Goal: Transaction & Acquisition: Book appointment/travel/reservation

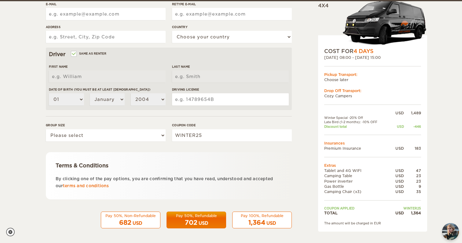
scroll to position [152, 0]
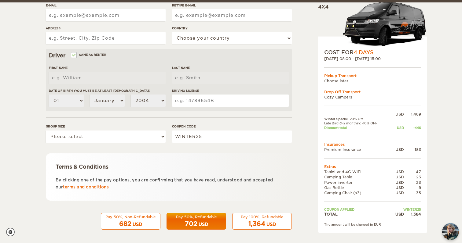
click at [262, 225] on span "1,364" at bounding box center [256, 224] width 17 height 7
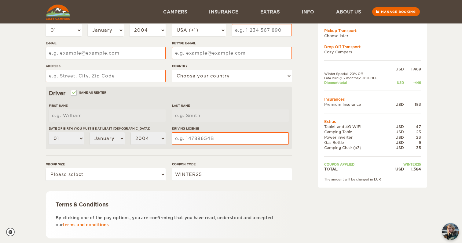
scroll to position [154, 0]
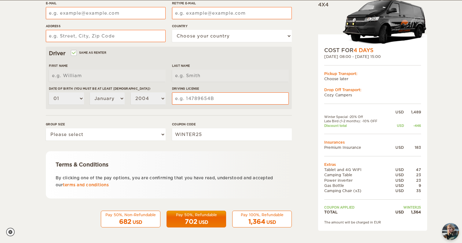
click at [261, 219] on span "1,364" at bounding box center [256, 221] width 17 height 7
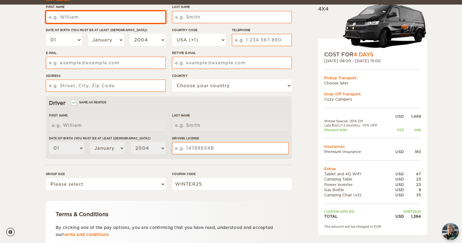
scroll to position [111, 0]
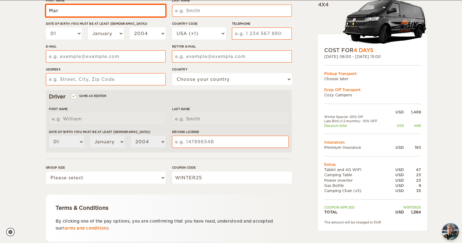
type input "Mark"
type input "Hernandez-Baires"
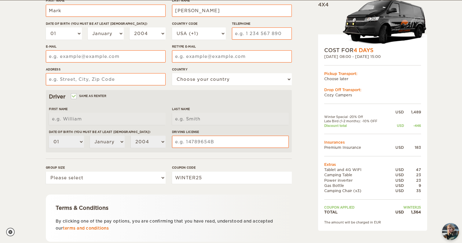
type input "5715237299"
type input "527 North Sterling Boulevard"
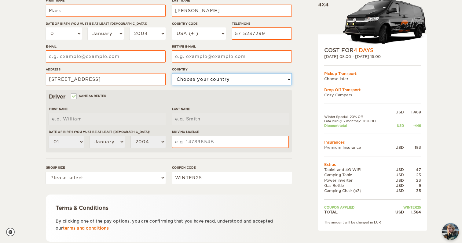
select select "222"
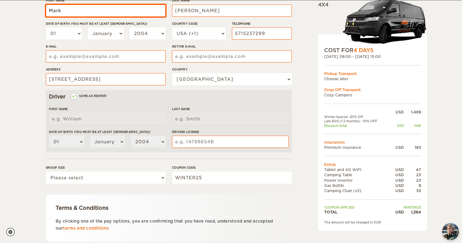
type input "Mark"
type input "Hernandez-Baires"
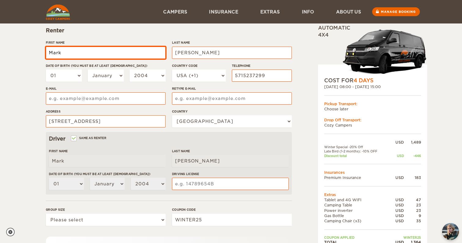
scroll to position [63, 0]
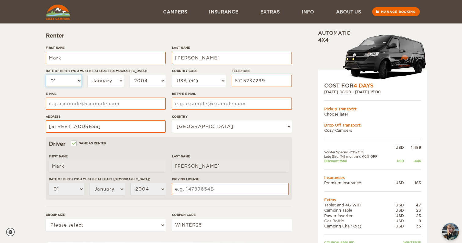
click at [75, 81] on select "01 02 03 04 05 06 07 08 09 10 11 12 13 14 15 16 17 18 19 20 21 22 23 24 25 26 2…" at bounding box center [64, 81] width 36 height 12
click at [64, 86] on select "01 02 03 04 05 06 07 08 09 10 11 12 13 14 15 16 17 18 19 20 21 22 23 24 25 26 2…" at bounding box center [64, 81] width 36 height 12
select select "17"
click at [46, 75] on select "01 02 03 04 05 06 07 08 09 10 11 12 13 14 15 16 17 18 19 20 21 22 23 24 25 26 2…" at bounding box center [64, 81] width 36 height 12
select select "17"
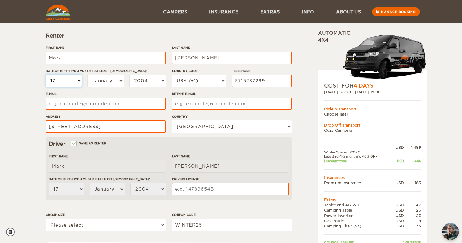
click at [81, 78] on select "01 02 03 04 05 06 07 08 09 10 11 12 13 14 15 16 17 18 19 20 21 22 23 24 25 26 2…" at bounding box center [64, 81] width 36 height 12
select select "18"
click at [46, 75] on select "01 02 03 04 05 06 07 08 09 10 11 12 13 14 15 16 17 18 19 20 21 22 23 24 25 26 2…" at bounding box center [64, 81] width 36 height 12
select select "18"
click at [112, 81] on select "January February March April May June July August September October November De…" at bounding box center [106, 81] width 36 height 12
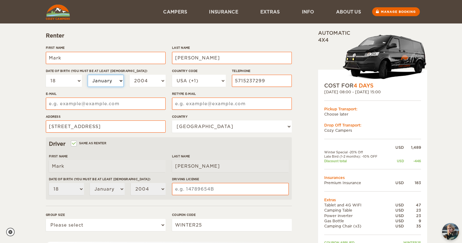
select select "04"
click at [88, 75] on select "January February March April May June July August September October November De…" at bounding box center [106, 81] width 36 height 12
select select "04"
click at [140, 85] on select "2004 2003 2002 2001 2000 1999 1998 1997 1996 1995 1994 1993 1992 1991 1990 1989…" at bounding box center [148, 81] width 36 height 12
select select "2000"
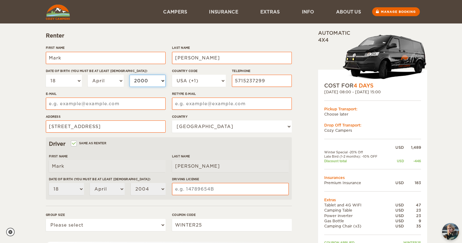
click at [130, 75] on select "2004 2003 2002 2001 2000 1999 1998 1997 1996 1995 1994 1993 1992 1991 1990 1989…" at bounding box center [148, 81] width 36 height 12
select select "2000"
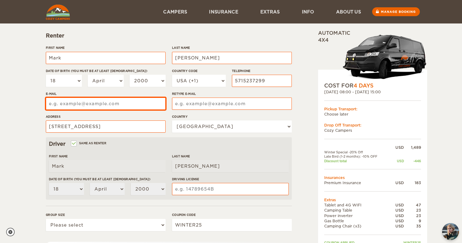
click at [122, 107] on input "E-mail" at bounding box center [106, 104] width 120 height 12
type input "hernandezbairesmarklbills@gmail.com"
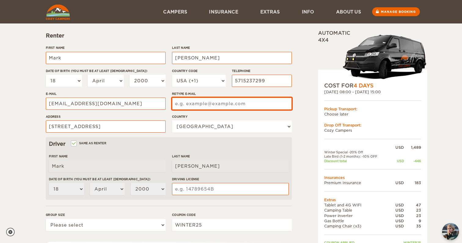
click at [221, 101] on input "Retype E-mail" at bounding box center [232, 104] width 120 height 12
type input "hernandezbairesmarkbills@gmail.com"
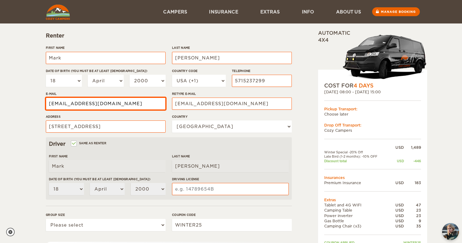
click at [38, 180] on div "Expand Collapse Total 1,364 USD Automatic 4x4 COST FOR 4 Days 31. Oct 2025 08:0…" at bounding box center [231, 135] width 462 height 397
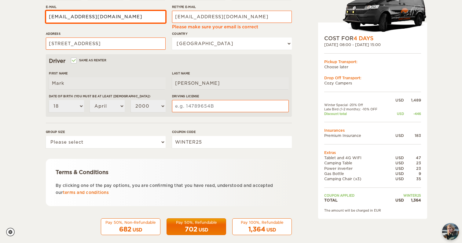
scroll to position [156, 0]
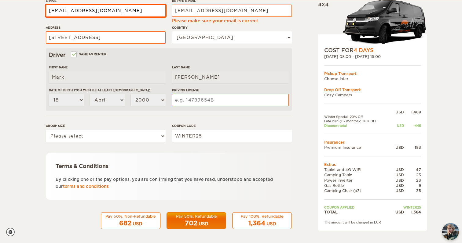
click at [104, 10] on input "hernandezbairesmarklbills@gmail.com" at bounding box center [106, 11] width 120 height 12
type input "hernandezbairesmarkbills@gmail.com"
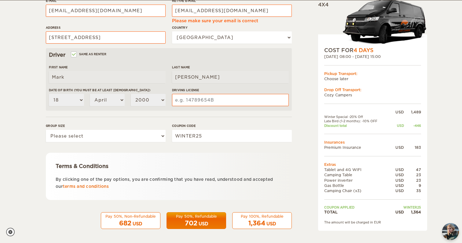
click at [119, 27] on label"] "Address" at bounding box center [106, 27] width 120 height 5
click at [119, 31] on input "527 North Sterling Boulevard" at bounding box center [106, 37] width 120 height 12
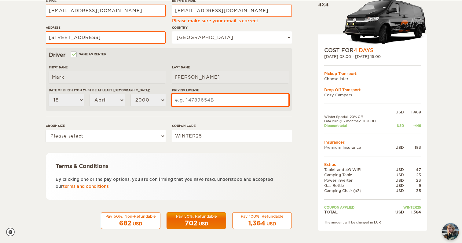
click at [221, 95] on input "Driving License" at bounding box center [230, 100] width 117 height 12
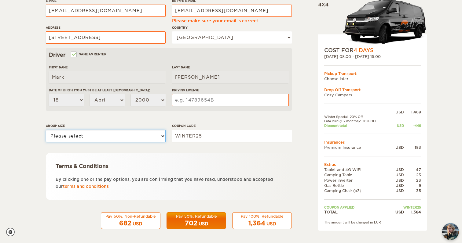
click at [129, 136] on select "Please select 1 2 3" at bounding box center [106, 136] width 120 height 12
select select "3"
click at [46, 130] on select "Please select 1 2 3" at bounding box center [106, 136] width 120 height 12
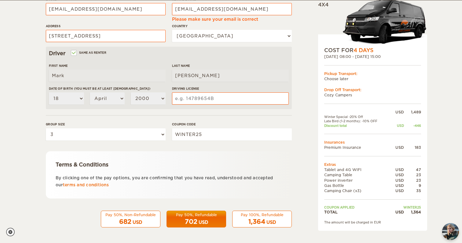
click at [257, 220] on span "1,364" at bounding box center [256, 221] width 17 height 7
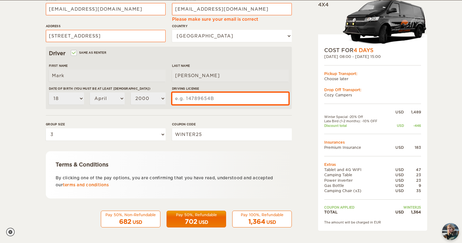
click at [237, 93] on input "Driving License" at bounding box center [230, 99] width 117 height 12
type input "A65396648"
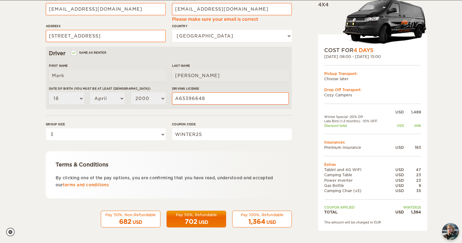
click at [246, 113] on form "Renter First Name Mark Last Name Hernandez-Baires Date of birth (You must be at…" at bounding box center [169, 65] width 246 height 326
click at [255, 227] on button "Pay 100%, Refundable 1,364 USD" at bounding box center [262, 219] width 60 height 17
click at [255, 217] on div "Pay 100%, Refundable" at bounding box center [262, 215] width 52 height 5
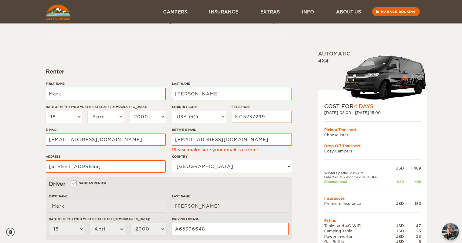
scroll to position [0, 0]
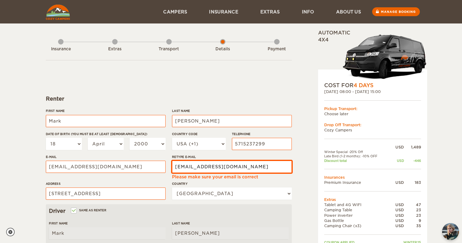
click at [275, 162] on input "hernandezbairesmarkbills@gmail.com" at bounding box center [232, 167] width 120 height 12
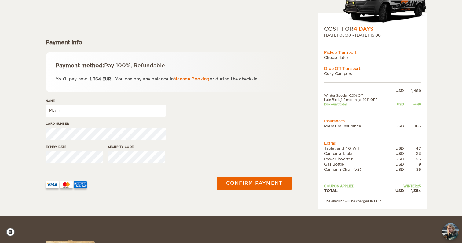
scroll to position [57, 0]
click at [208, 124] on div "Card number" at bounding box center [169, 132] width 246 height 23
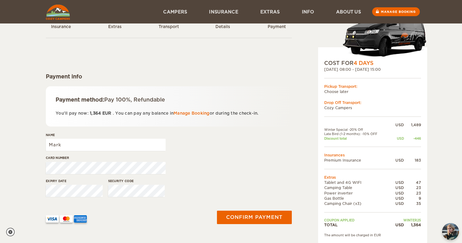
scroll to position [0, 0]
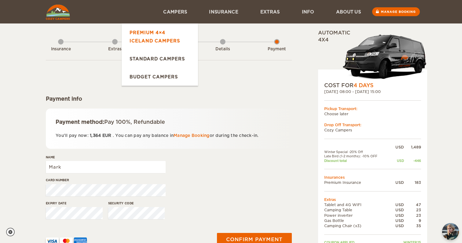
click at [166, 35] on link "Premium 4×4 Iceland Campers" at bounding box center [160, 37] width 76 height 26
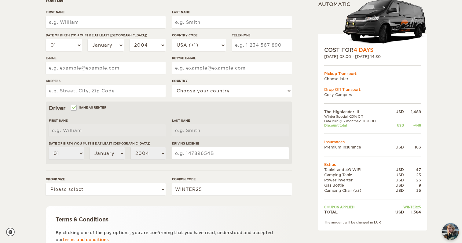
scroll to position [154, 0]
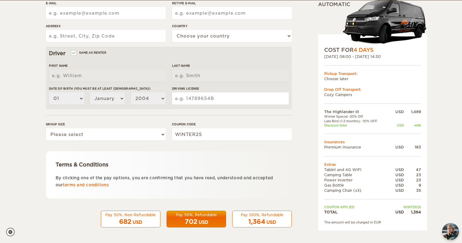
click at [259, 222] on span "1,364" at bounding box center [256, 221] width 17 height 7
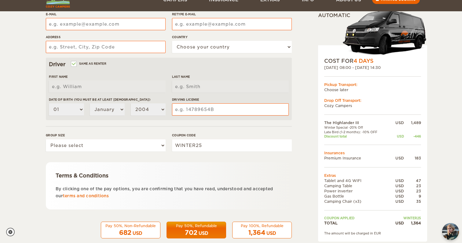
scroll to position [142, 0]
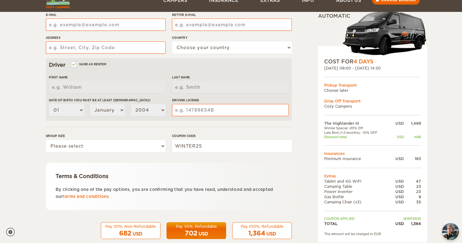
click at [418, 141] on td at bounding box center [372, 146] width 97 height 12
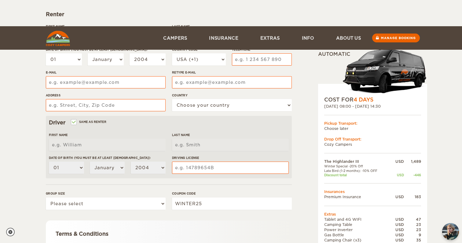
scroll to position [154, 0]
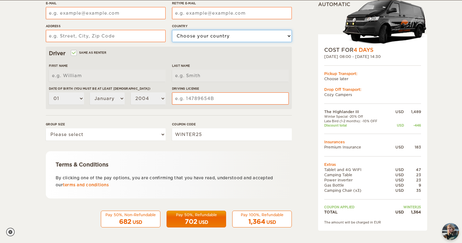
click at [214, 30] on select "Choose your country [GEOGRAPHIC_DATA] [GEOGRAPHIC_DATA] [GEOGRAPHIC_DATA] [GEOG…" at bounding box center [232, 36] width 120 height 12
select select "222"
click at [172, 30] on select "Choose your country [GEOGRAPHIC_DATA] [GEOGRAPHIC_DATA] [GEOGRAPHIC_DATA] [GEOG…" at bounding box center [232, 36] width 120 height 12
click at [260, 222] on span "1,364" at bounding box center [256, 221] width 17 height 7
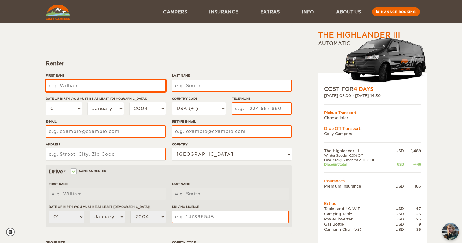
click at [146, 88] on input "First Name" at bounding box center [106, 86] width 120 height 12
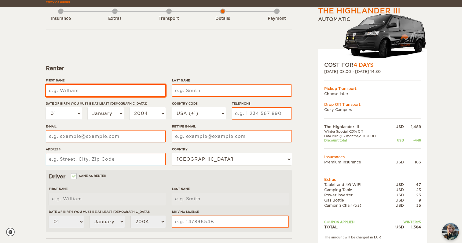
scroll to position [0, 0]
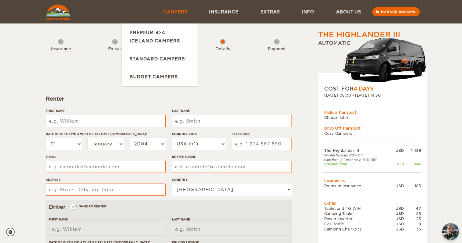
click at [189, 16] on link "Campers" at bounding box center [175, 12] width 46 height 24
